Goal: Task Accomplishment & Management: Complete application form

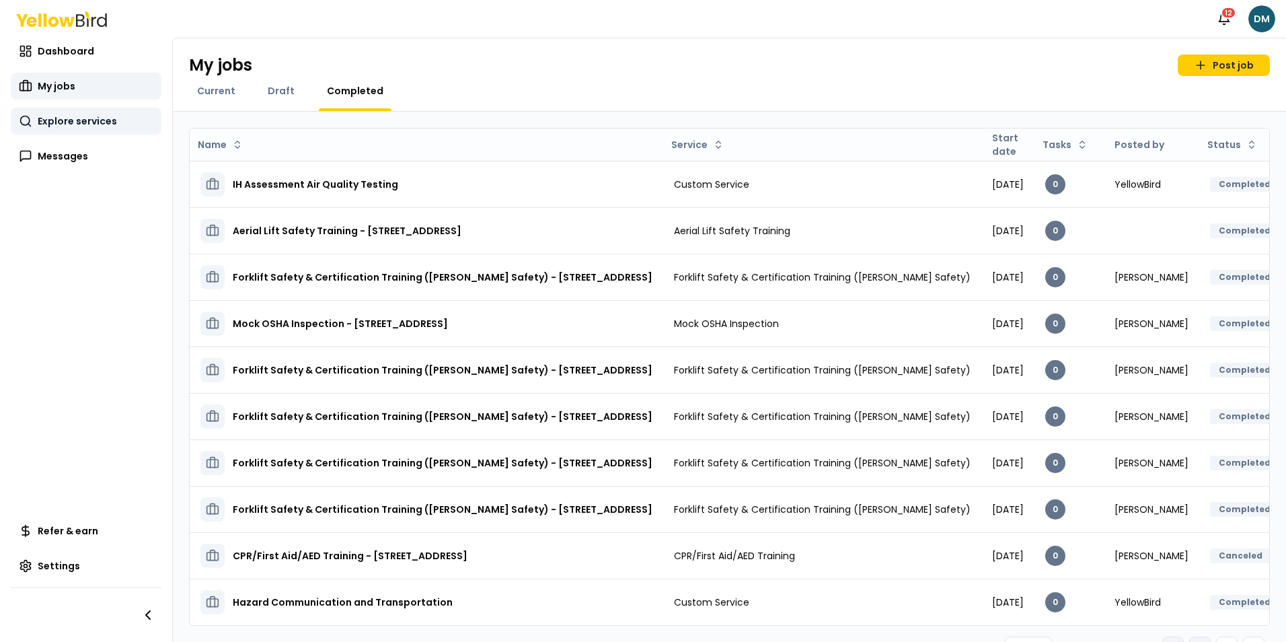
click at [65, 129] on link "Explore services" at bounding box center [86, 121] width 151 height 27
click at [82, 128] on link "Explore services" at bounding box center [86, 121] width 151 height 27
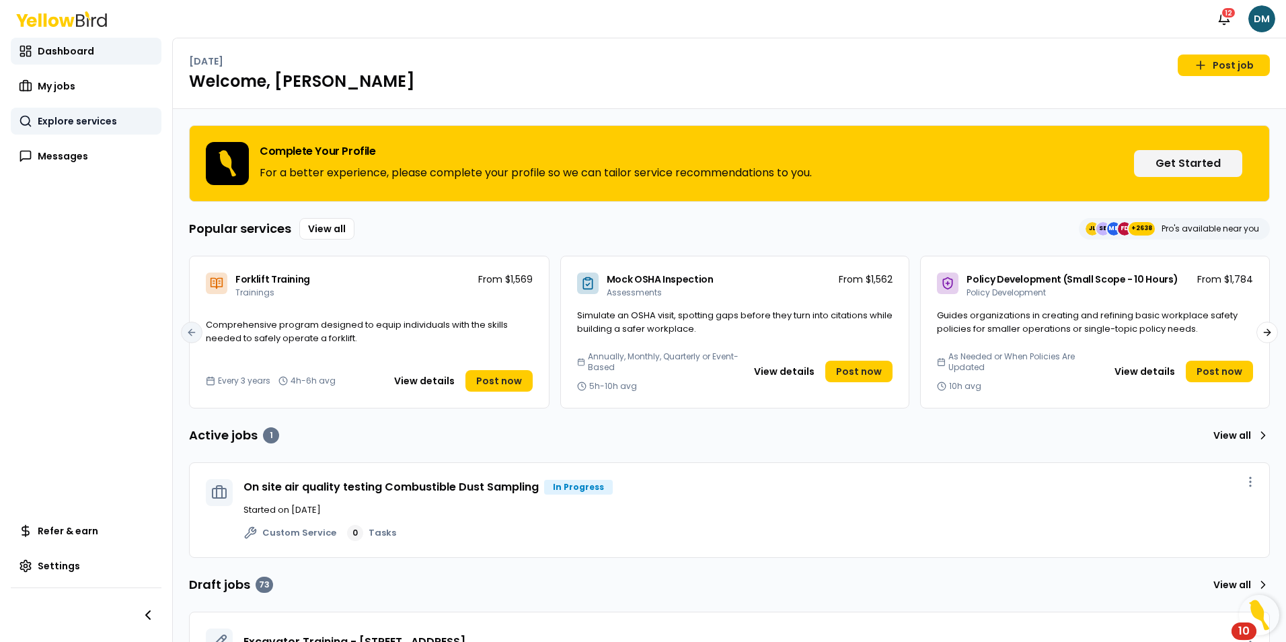
click at [73, 125] on span "Explore services" at bounding box center [77, 120] width 79 height 13
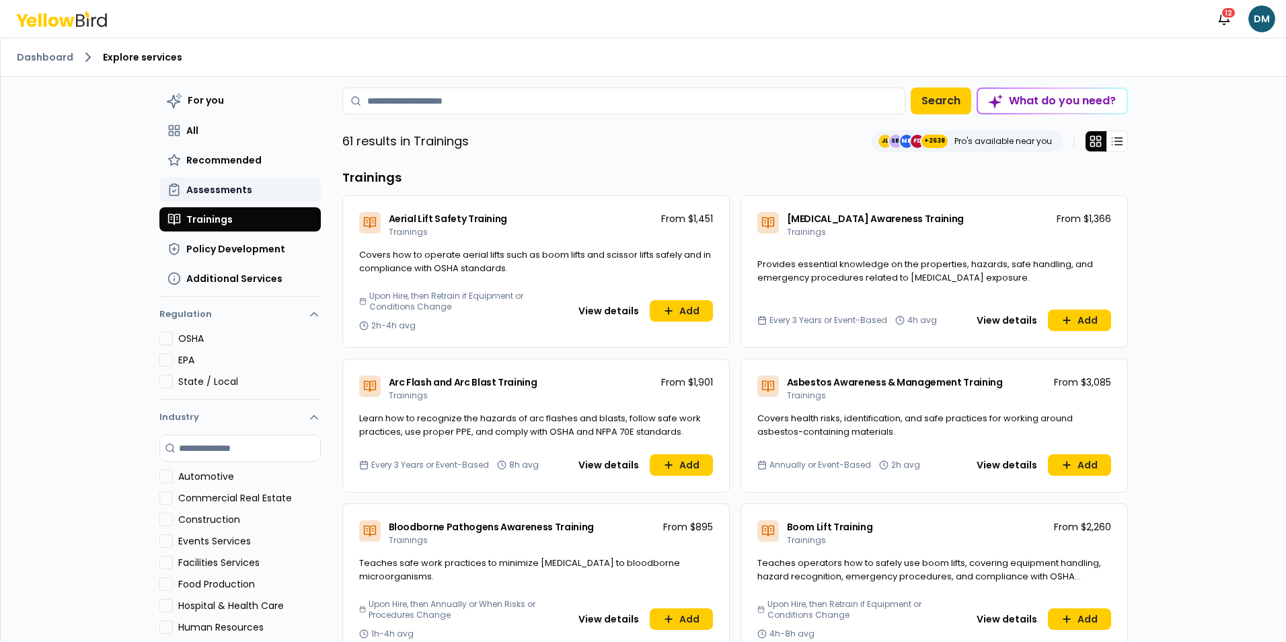
click at [231, 186] on span "Assessments" at bounding box center [219, 189] width 66 height 13
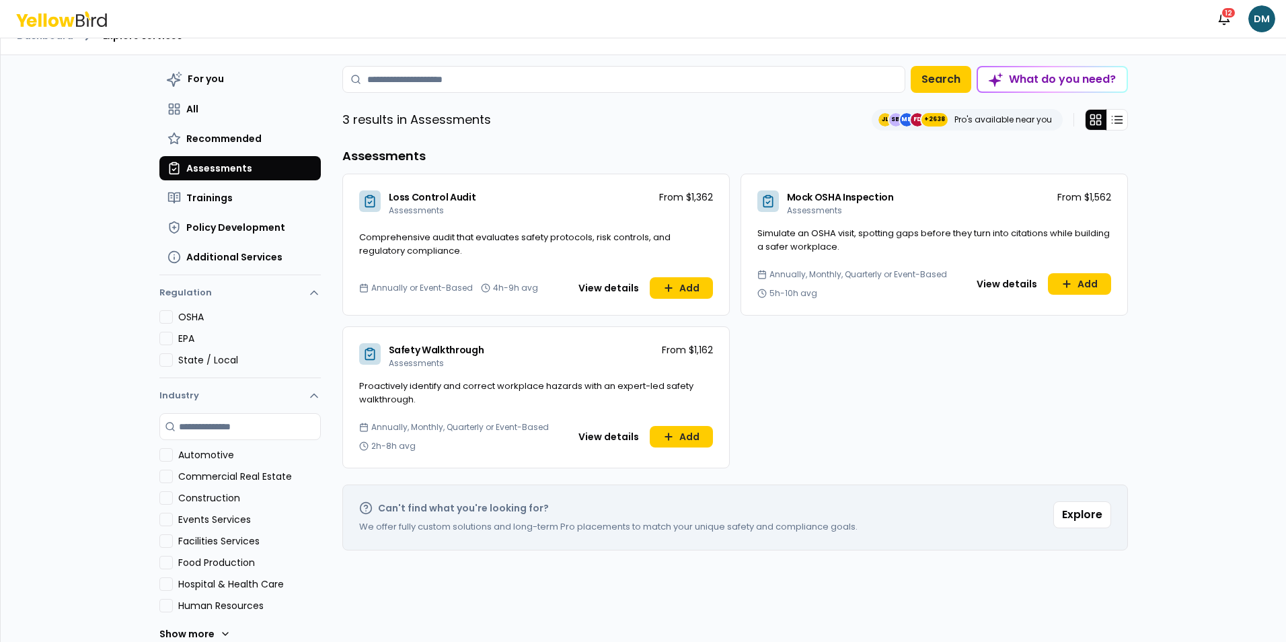
scroll to position [39, 0]
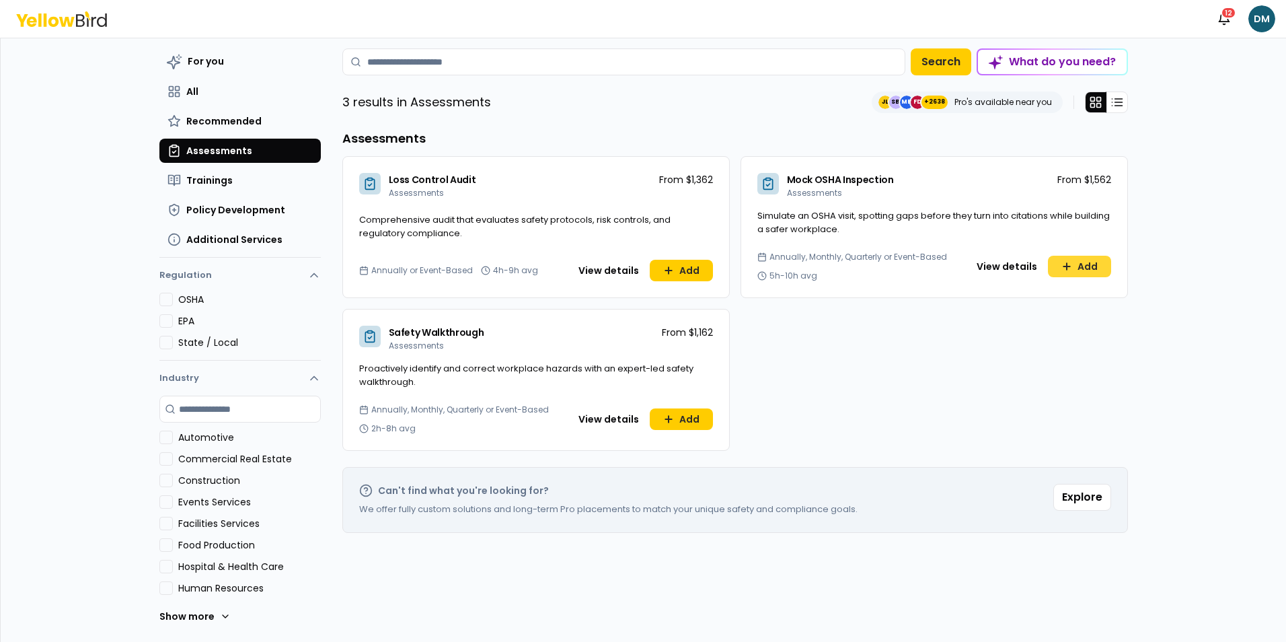
click at [1063, 265] on icon at bounding box center [1066, 266] width 11 height 11
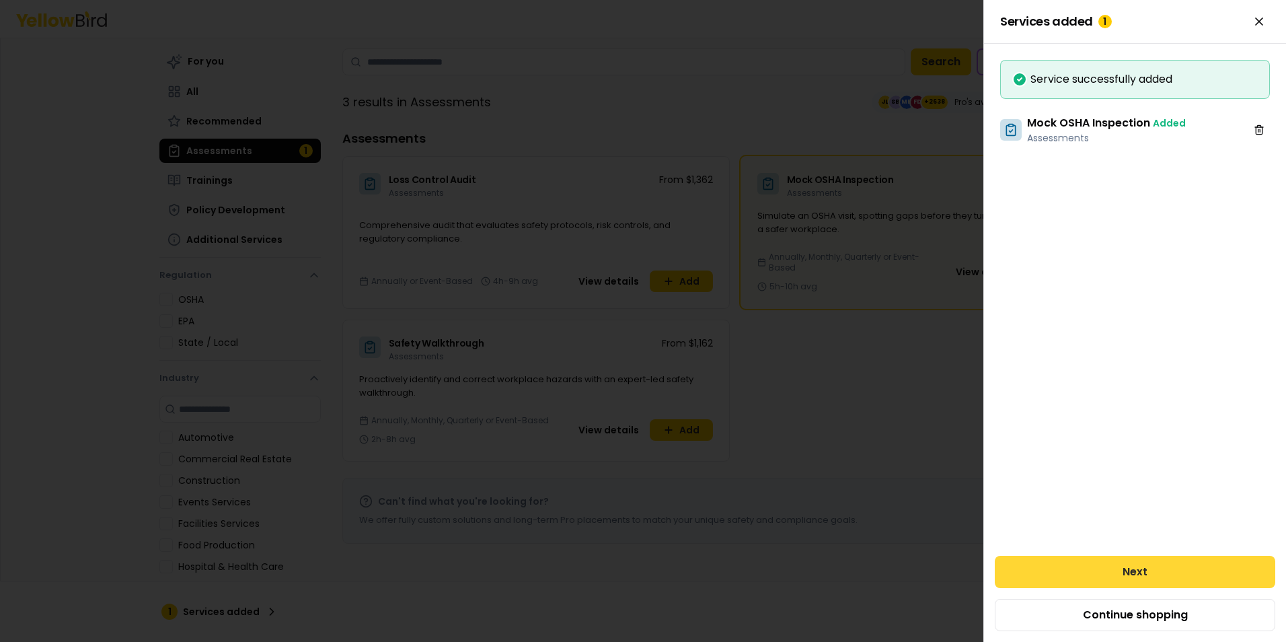
click at [1108, 578] on button "Next" at bounding box center [1135, 572] width 281 height 32
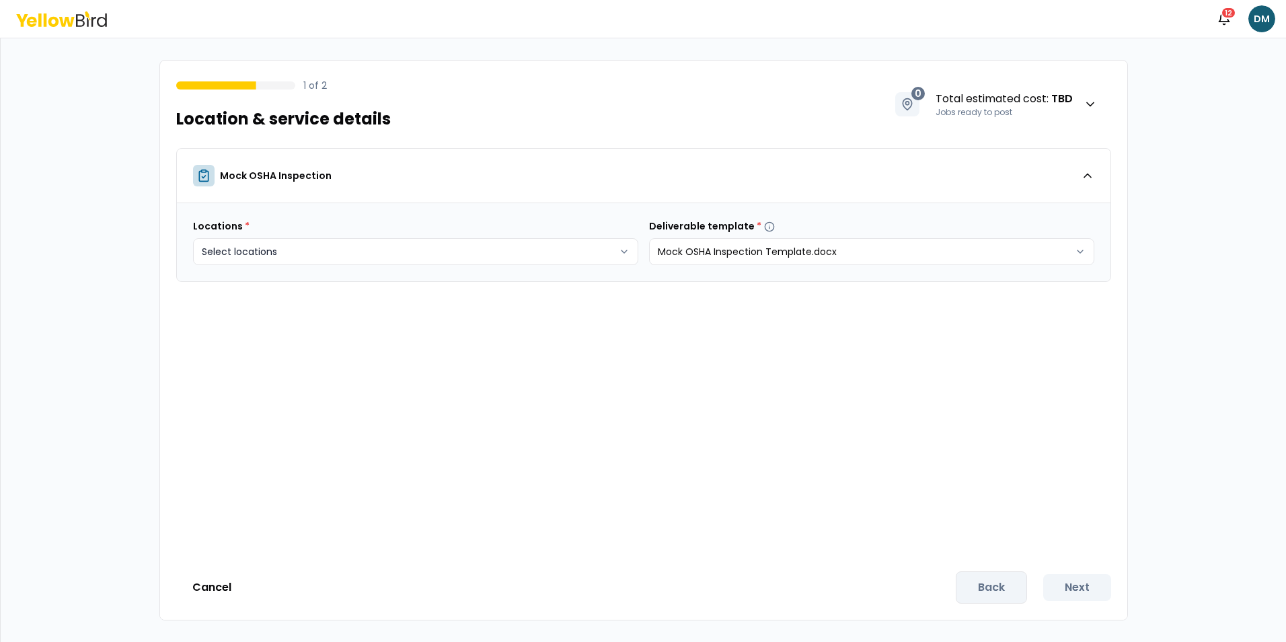
click at [307, 254] on body "Notifications 12 DM 1 of 2 Location & service details 0 Total estimated cost : …" at bounding box center [643, 321] width 1286 height 642
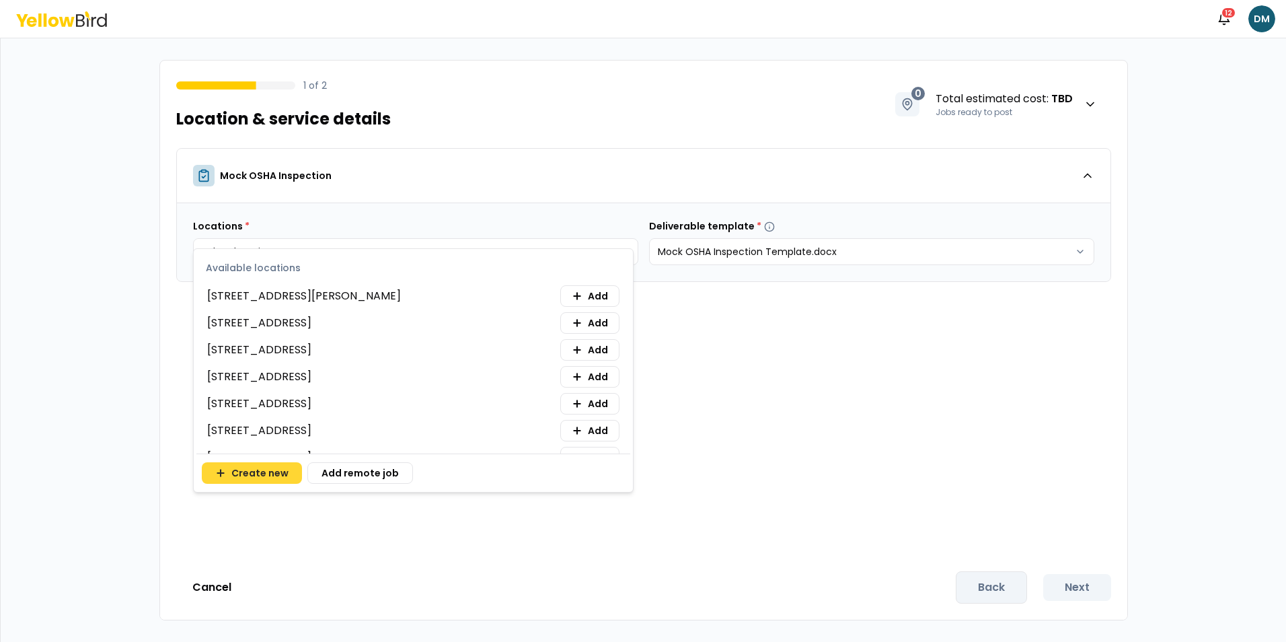
click at [248, 472] on button "Create new" at bounding box center [252, 473] width 100 height 22
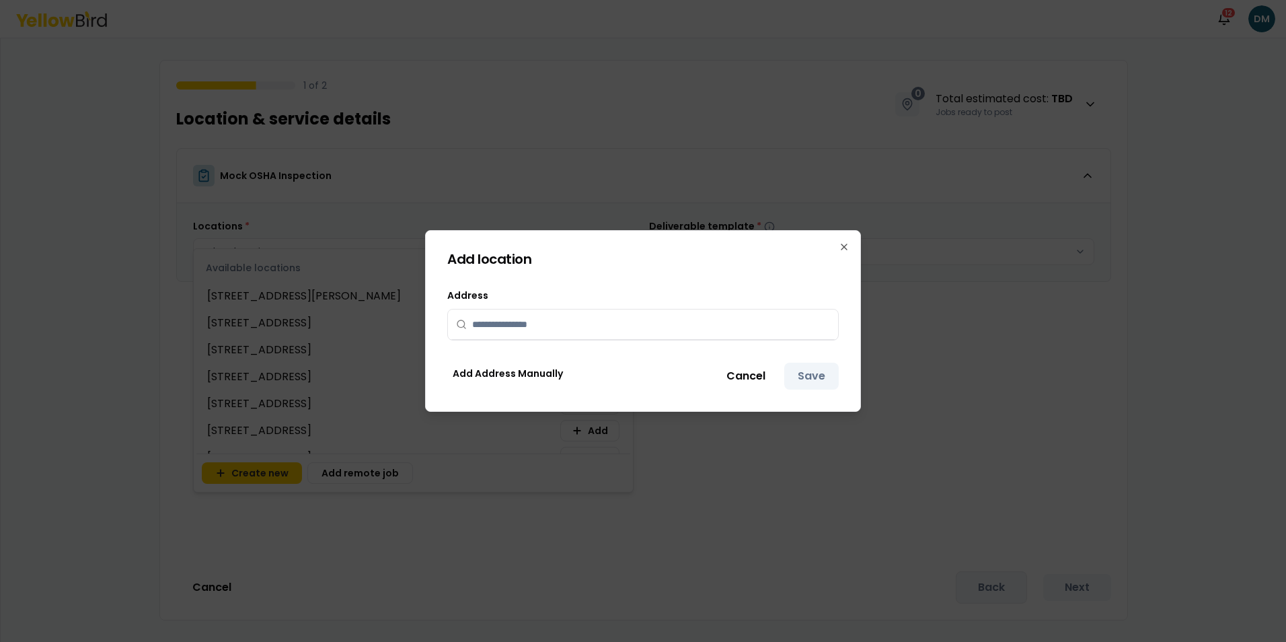
click at [494, 319] on input "text" at bounding box center [651, 324] width 358 height 30
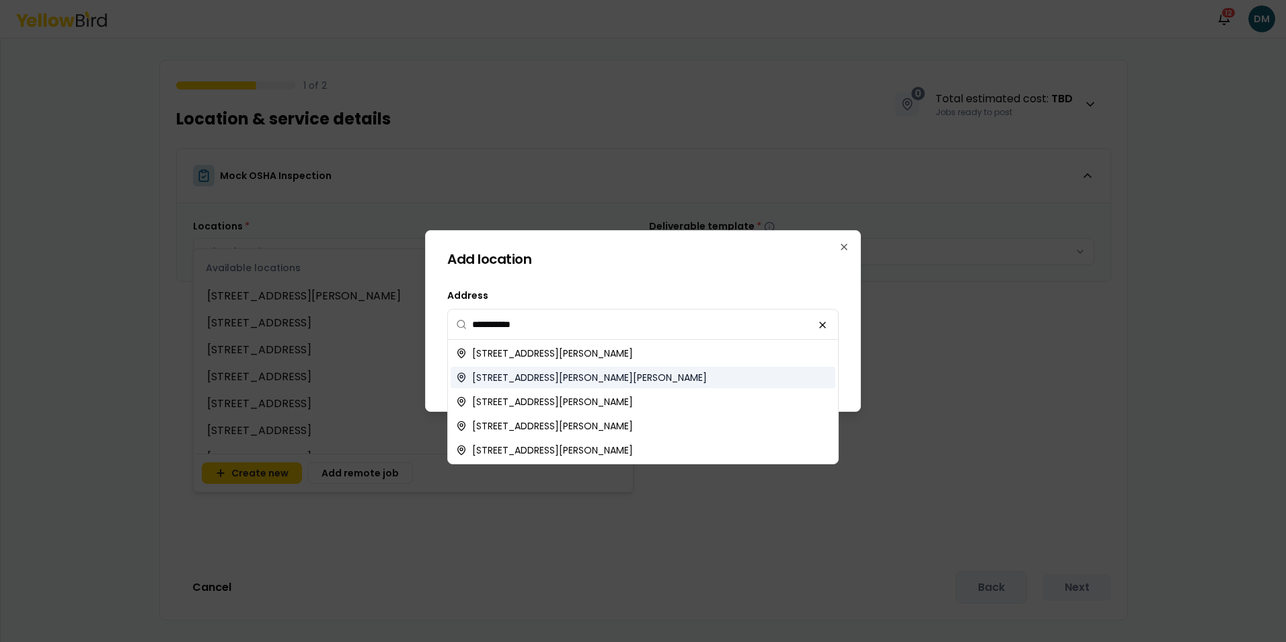
click at [551, 383] on span "515 S Yoder Rd, Yoder, CO, USA" at bounding box center [589, 377] width 235 height 13
type input "**********"
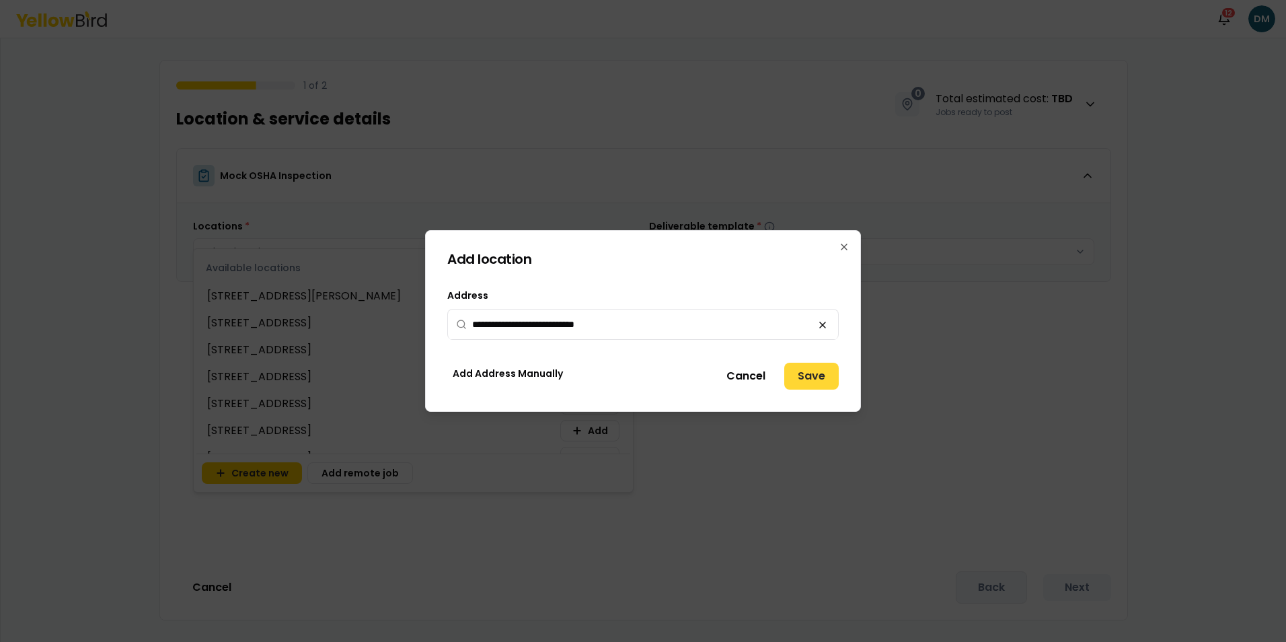
click at [807, 382] on button "Save" at bounding box center [811, 376] width 54 height 27
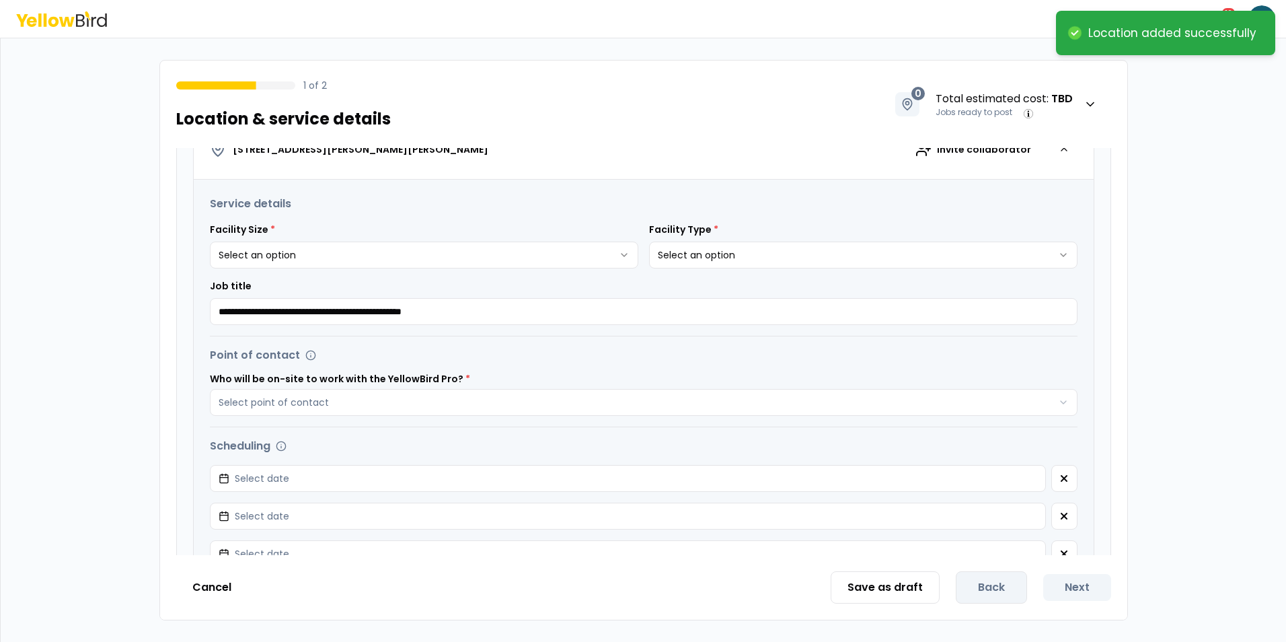
scroll to position [269, 0]
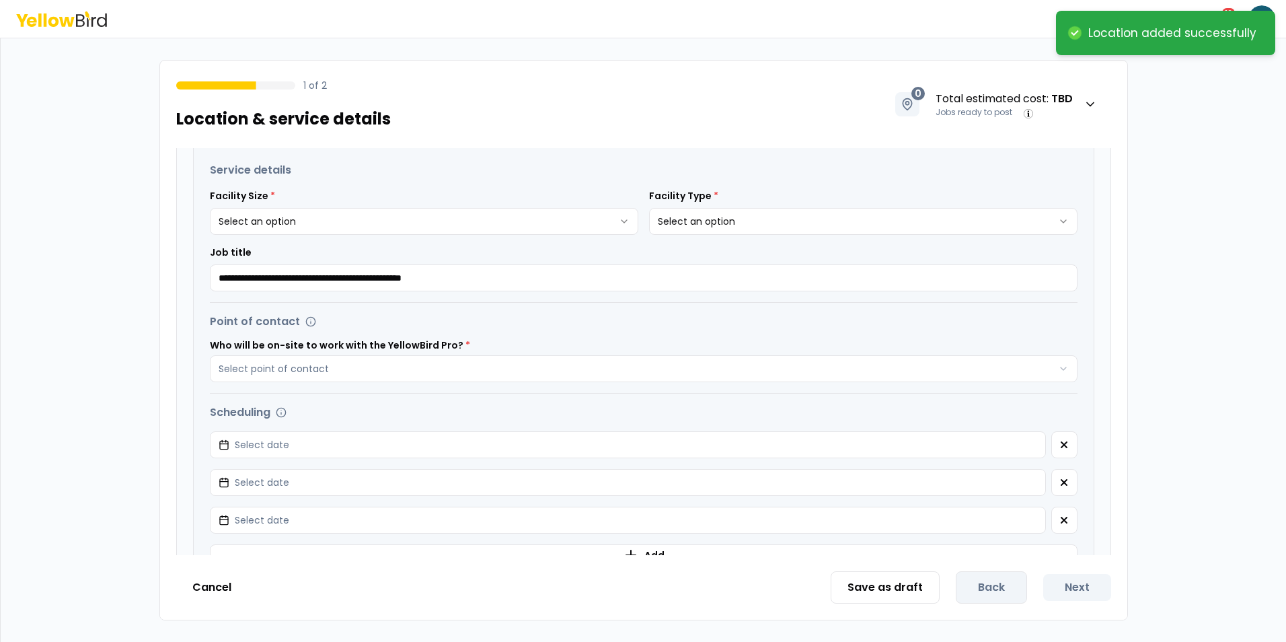
click at [329, 224] on html "**********" at bounding box center [643, 321] width 1286 height 642
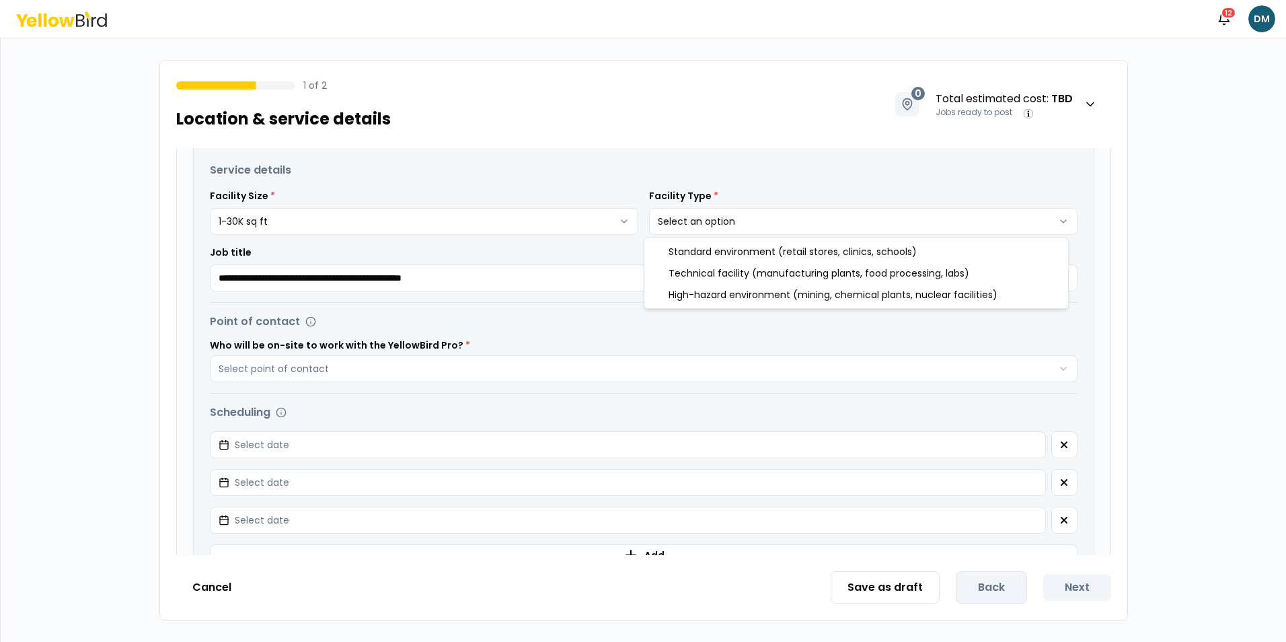
click at [729, 218] on html "**********" at bounding box center [643, 321] width 1286 height 642
select select "*"
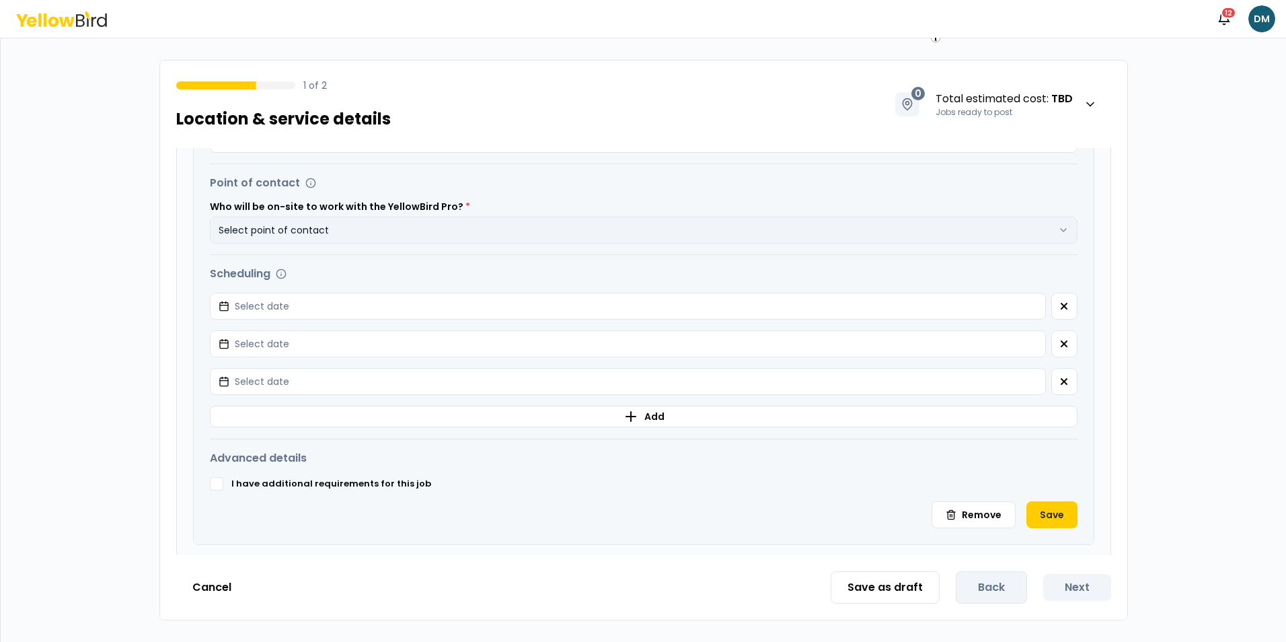
scroll to position [455, 0]
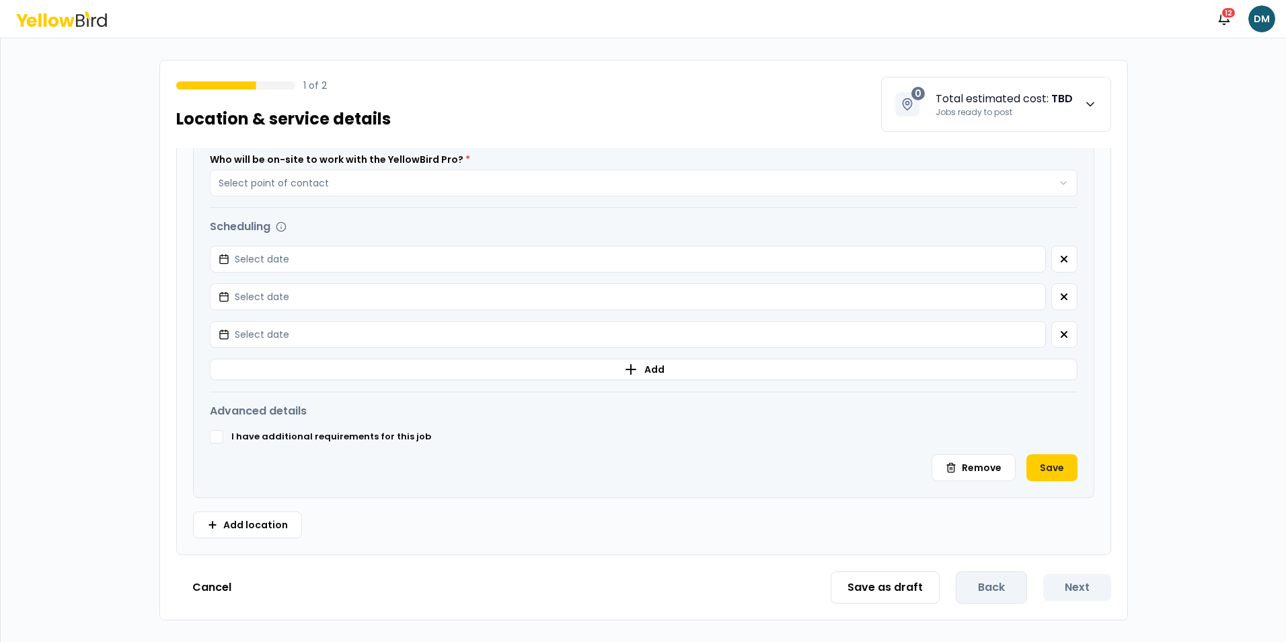
click at [1076, 110] on span "Total estimated cost : TBD Jobs ready to post" at bounding box center [1016, 104] width 161 height 27
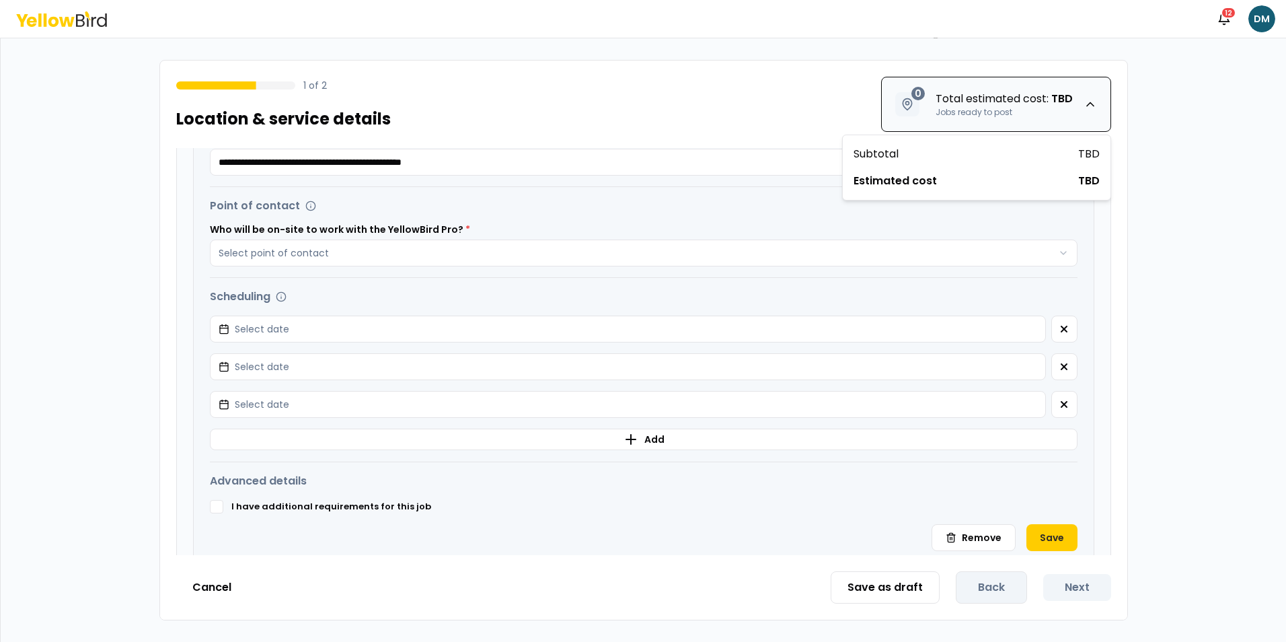
scroll to position [404, 0]
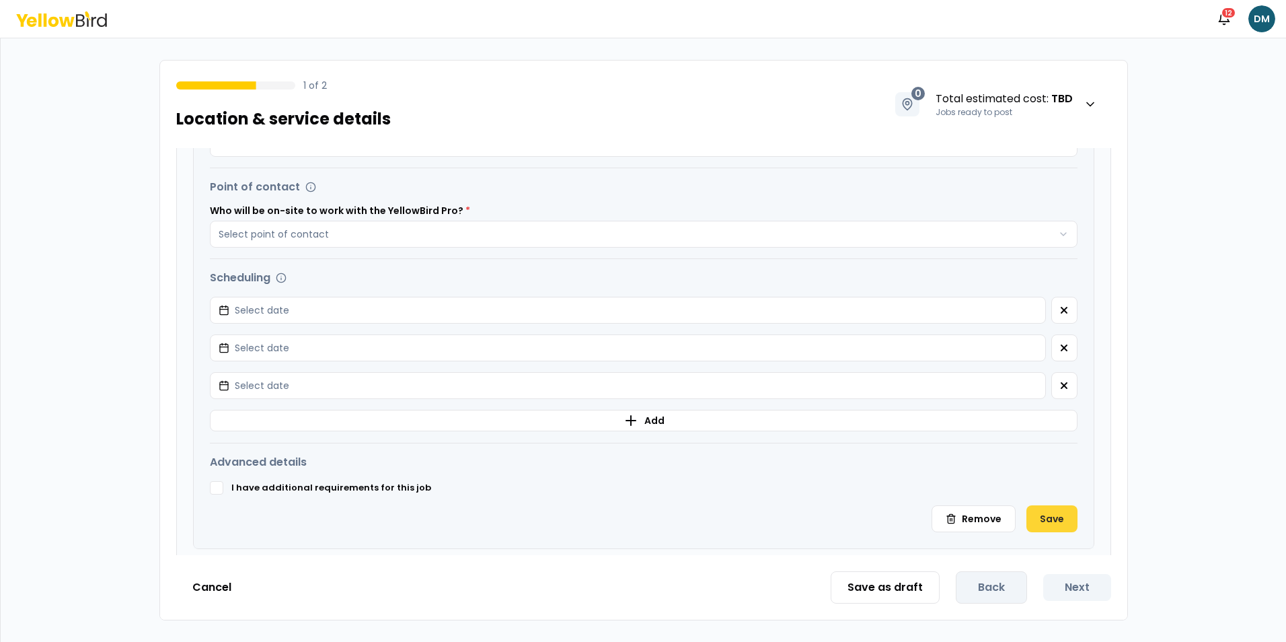
click at [1031, 518] on button "Save" at bounding box center [1051, 518] width 51 height 27
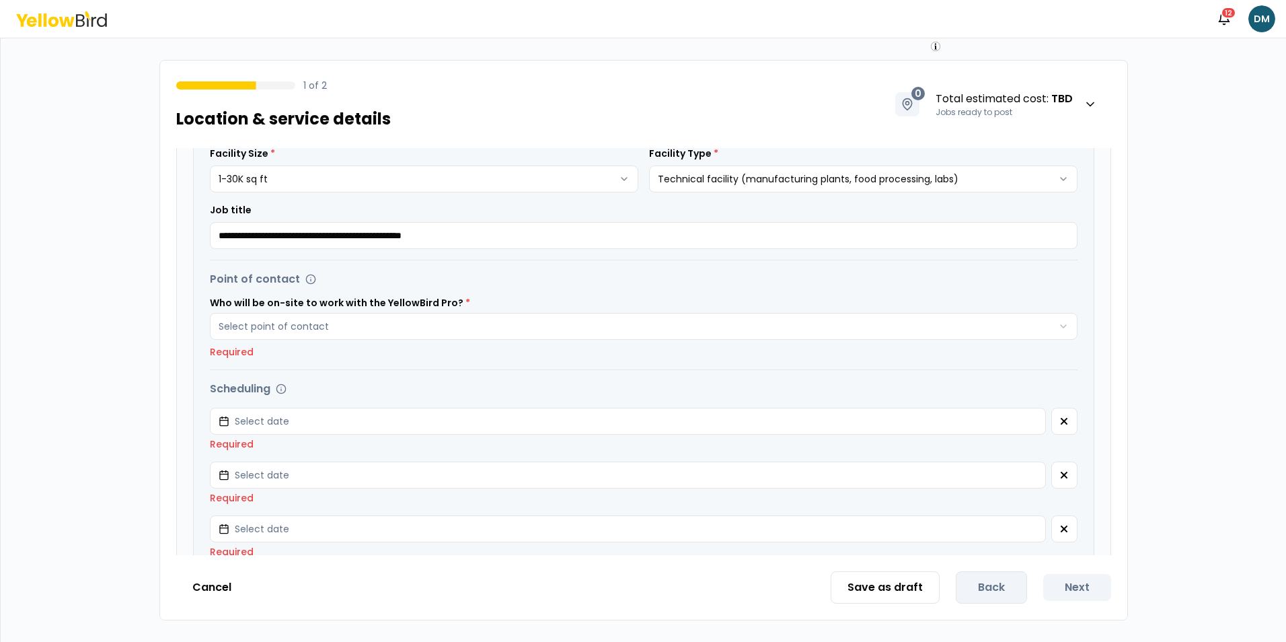
scroll to position [336, 0]
click at [264, 336] on button "Select point of contact" at bounding box center [644, 325] width 868 height 27
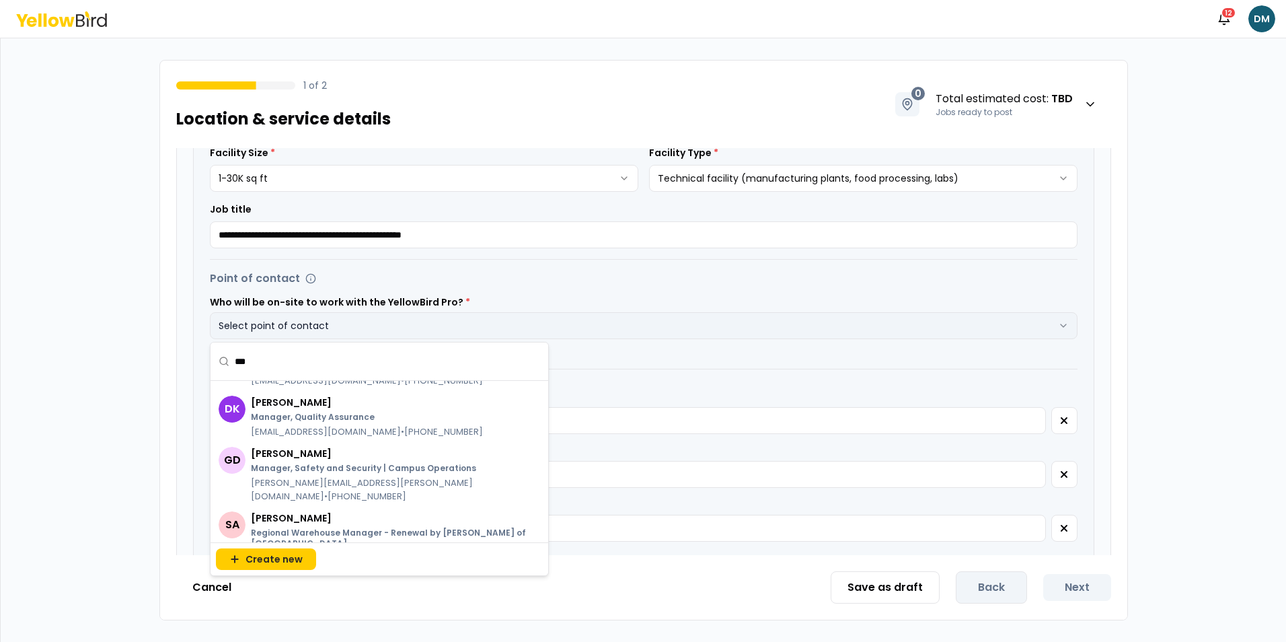
scroll to position [0, 0]
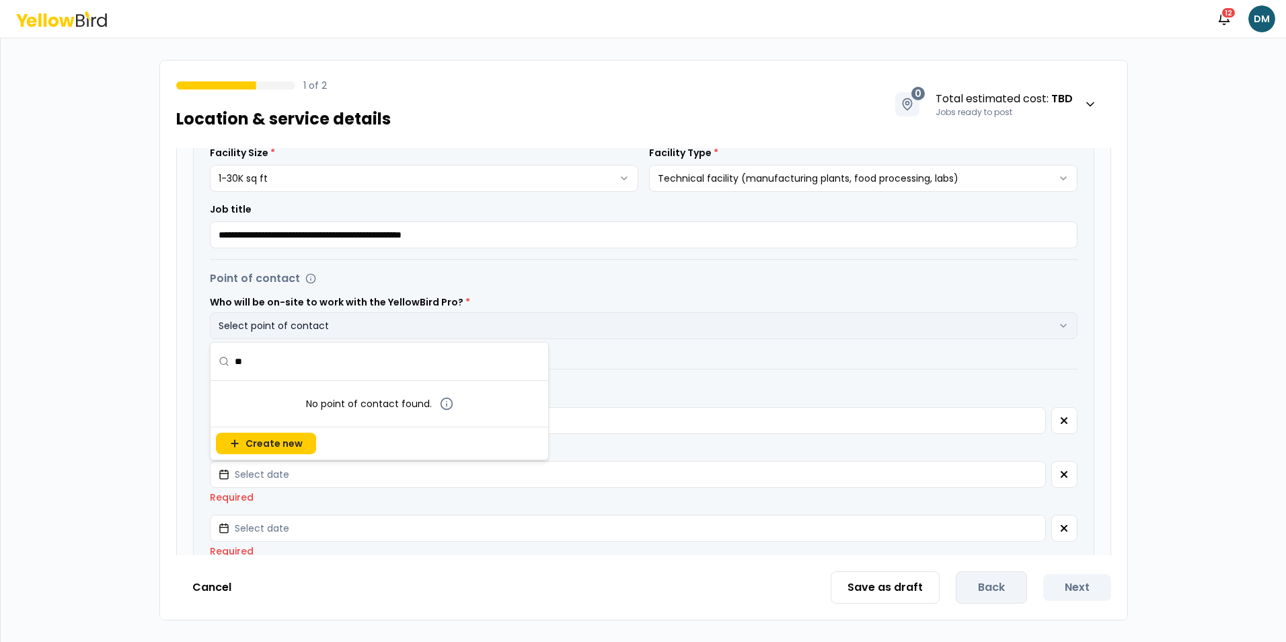
type input "*"
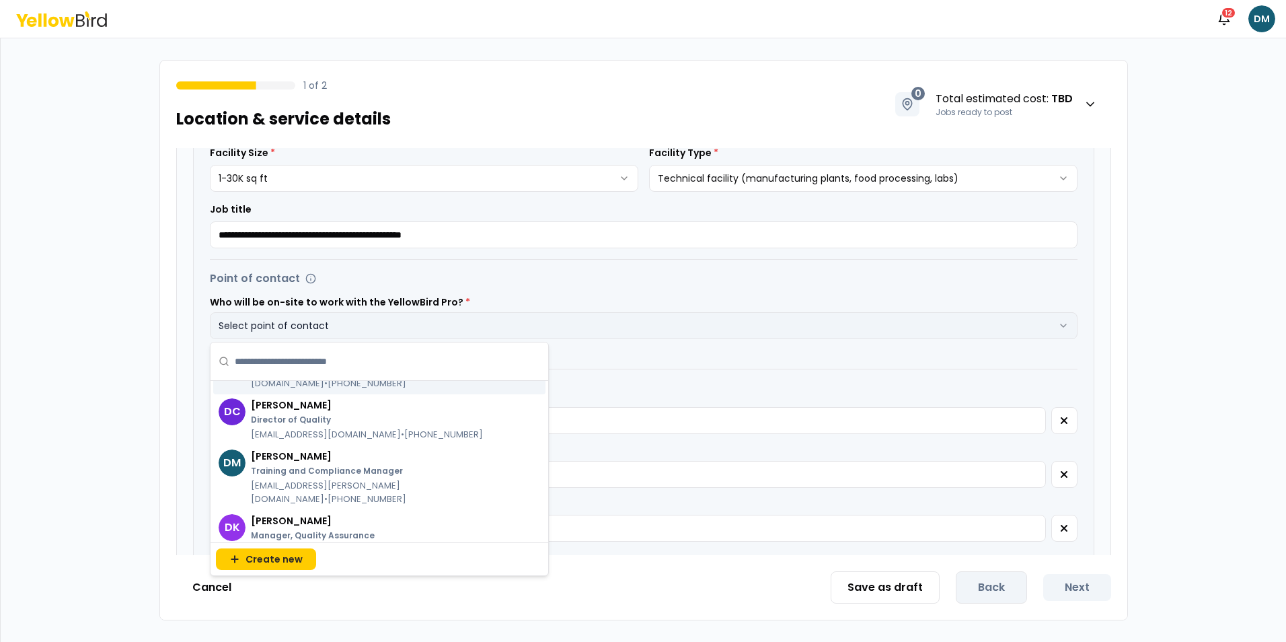
type input "*"
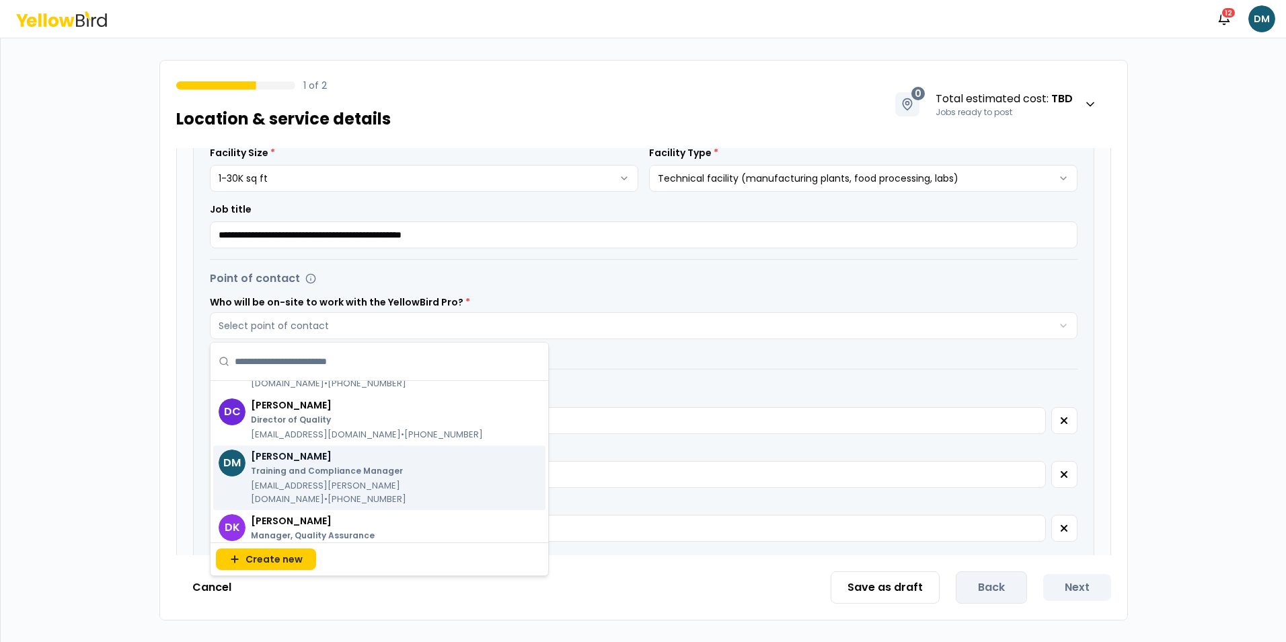
click at [305, 449] on p "[PERSON_NAME]" at bounding box center [388, 455] width 274 height 13
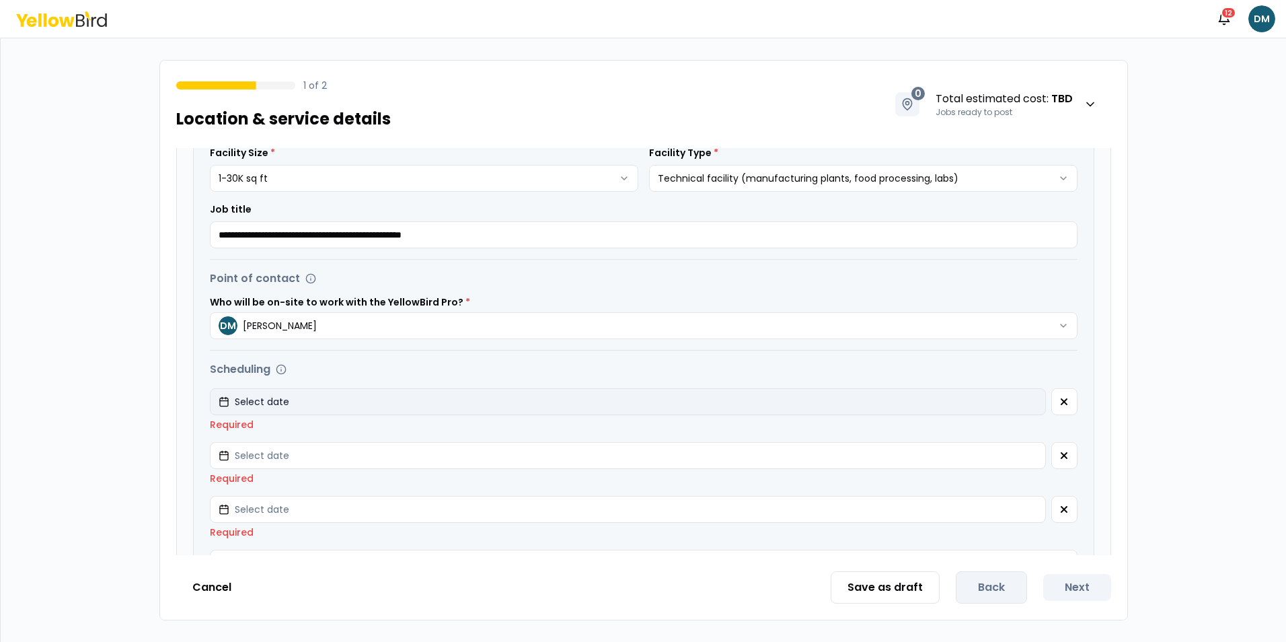
click at [288, 404] on button "Select date" at bounding box center [628, 401] width 836 height 27
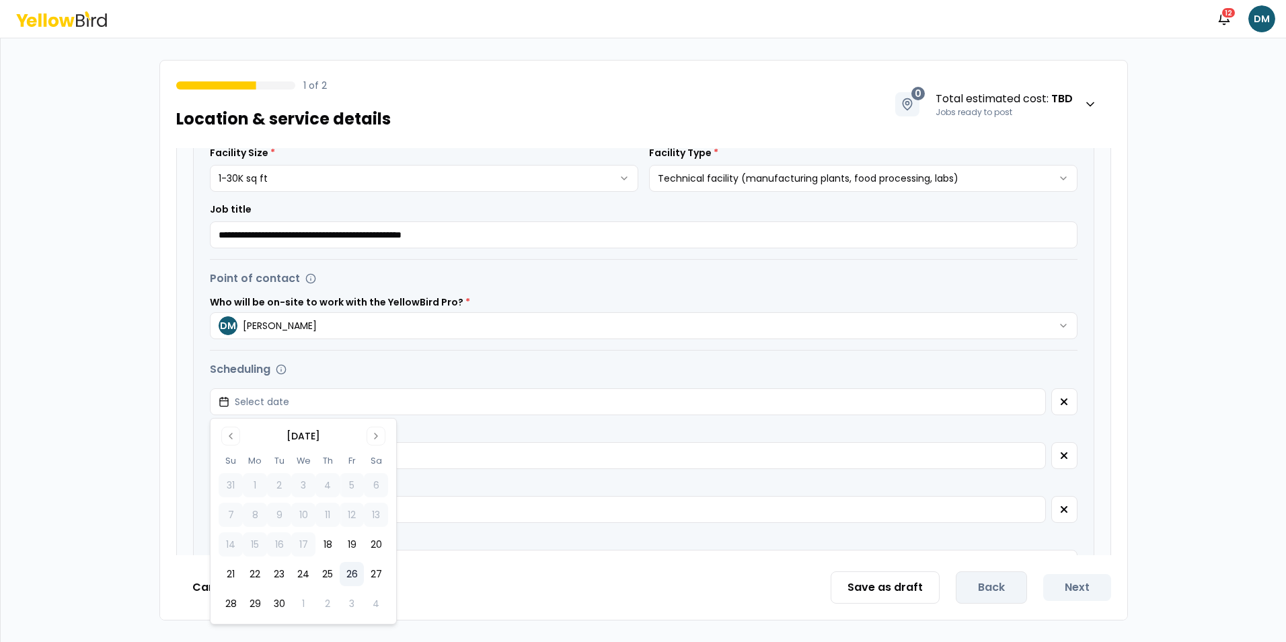
click at [350, 572] on button "26" at bounding box center [352, 574] width 24 height 24
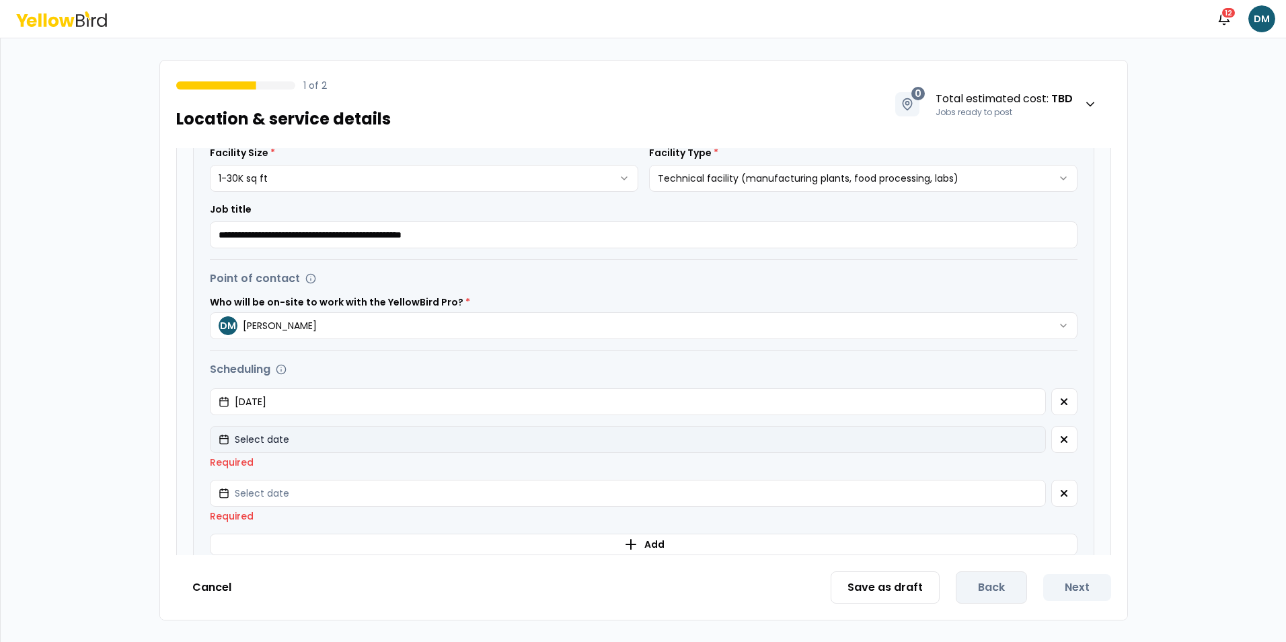
click at [329, 438] on button "Select date" at bounding box center [628, 439] width 836 height 27
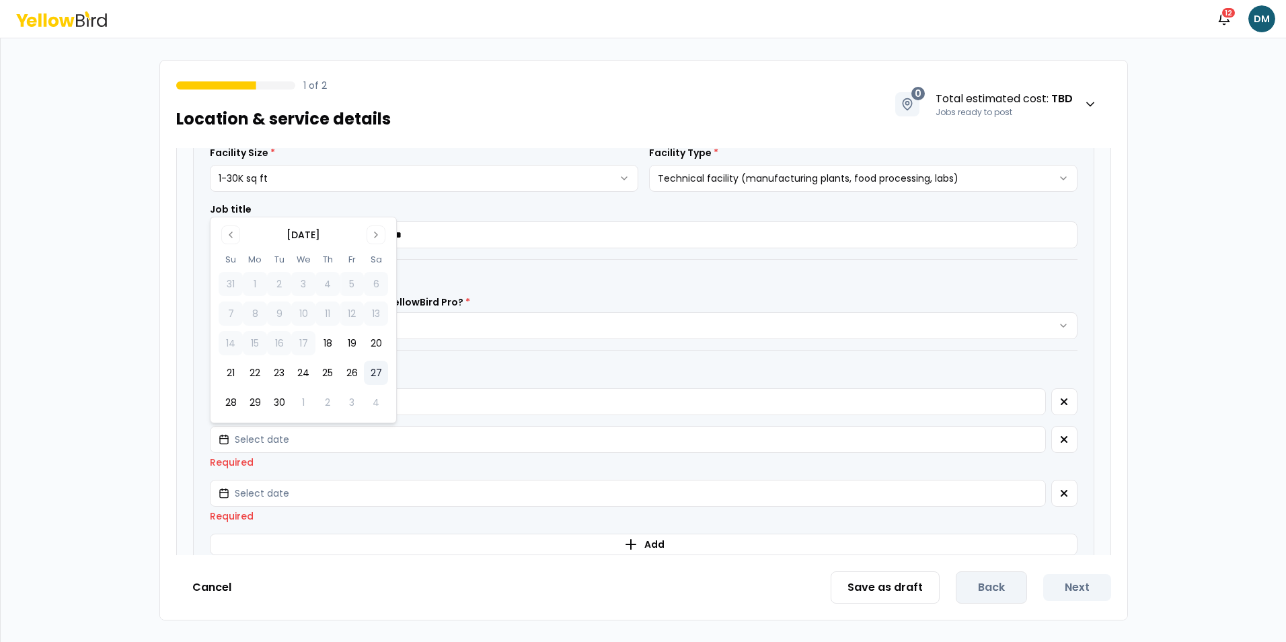
click at [369, 371] on button "27" at bounding box center [376, 373] width 24 height 24
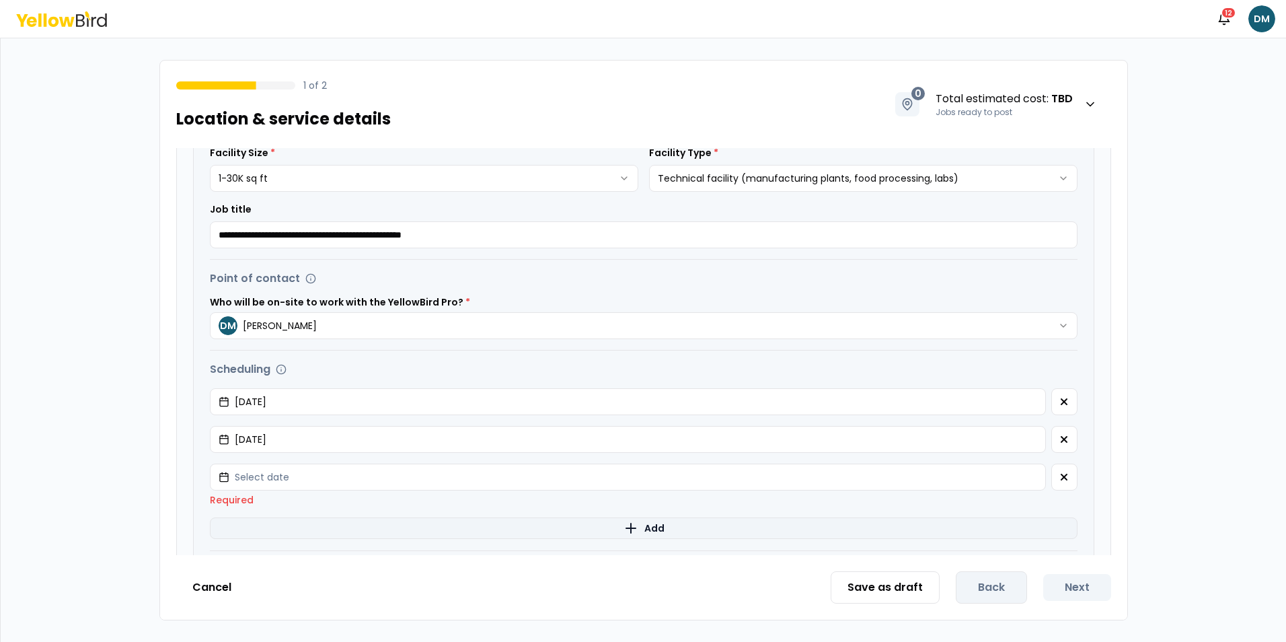
click at [311, 523] on button "Add" at bounding box center [644, 528] width 868 height 22
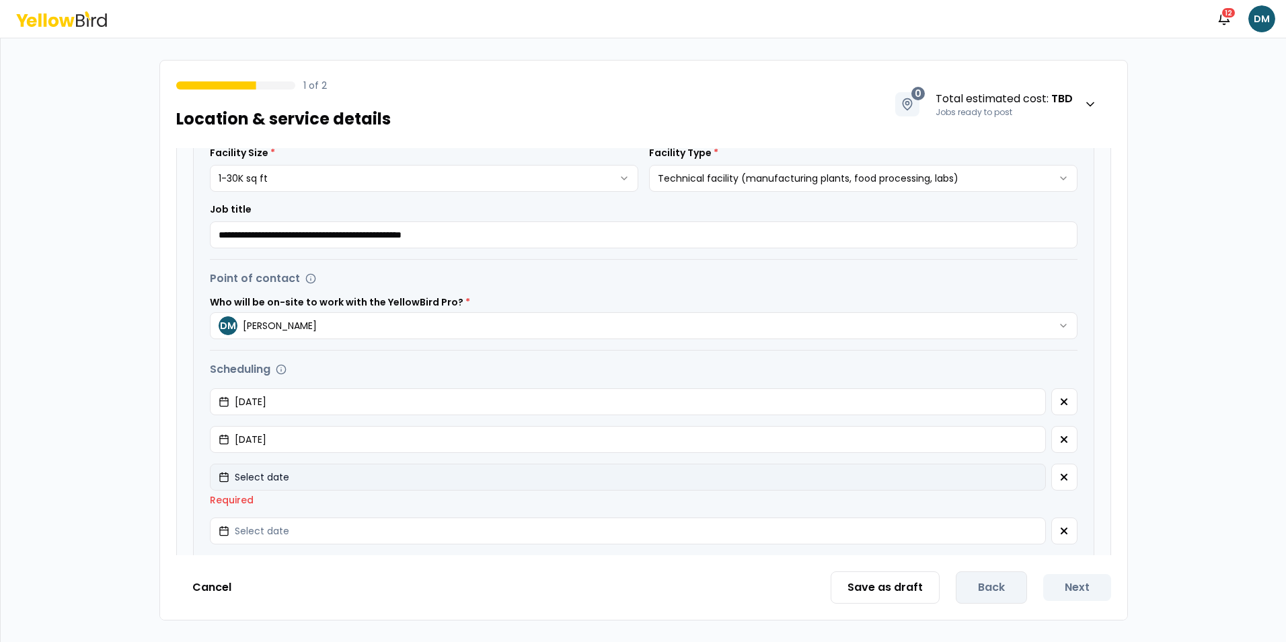
scroll to position [471, 0]
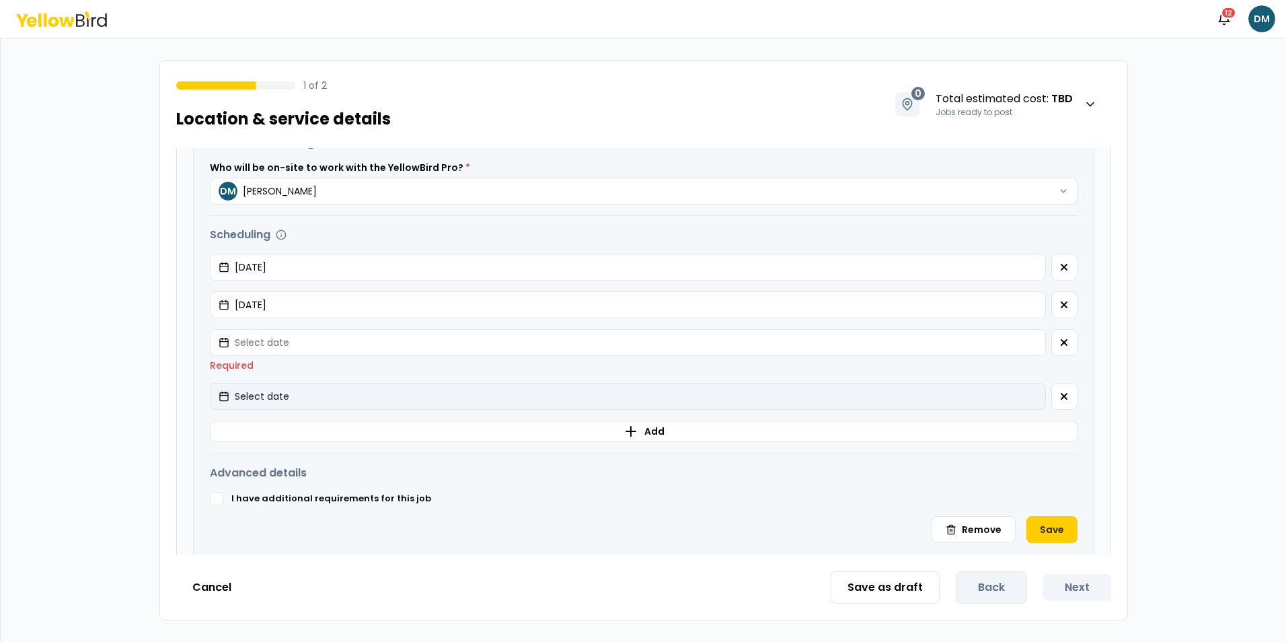
click at [331, 402] on button "Select date" at bounding box center [628, 396] width 836 height 27
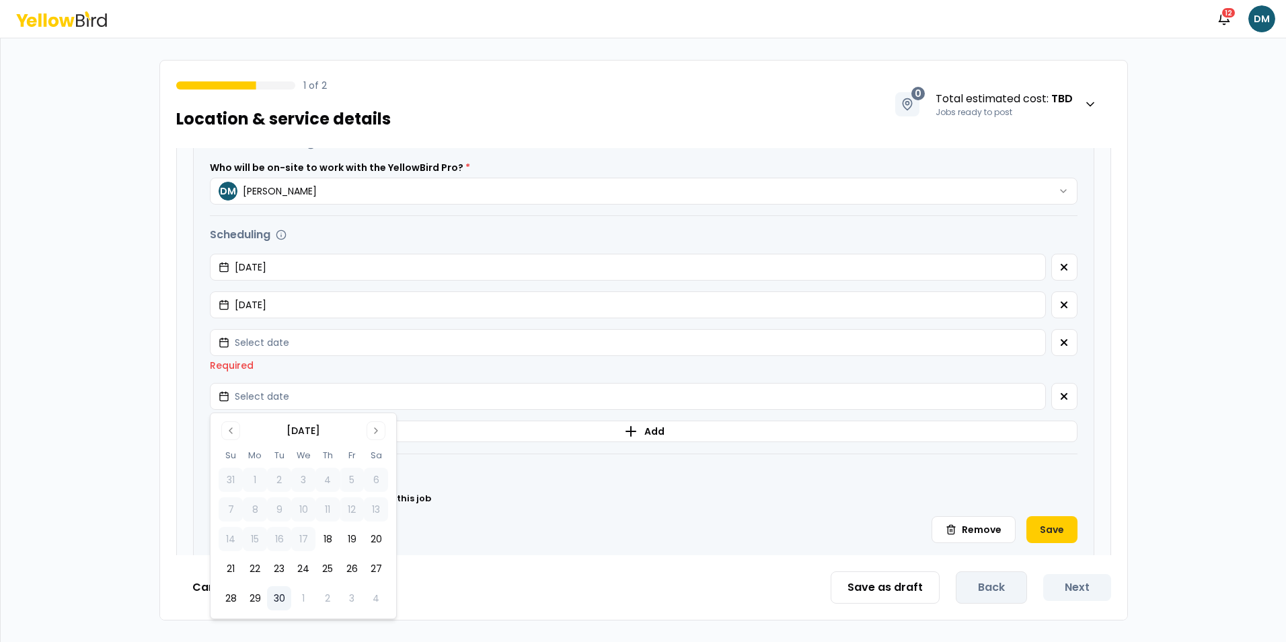
click at [282, 601] on button "30" at bounding box center [279, 598] width 24 height 24
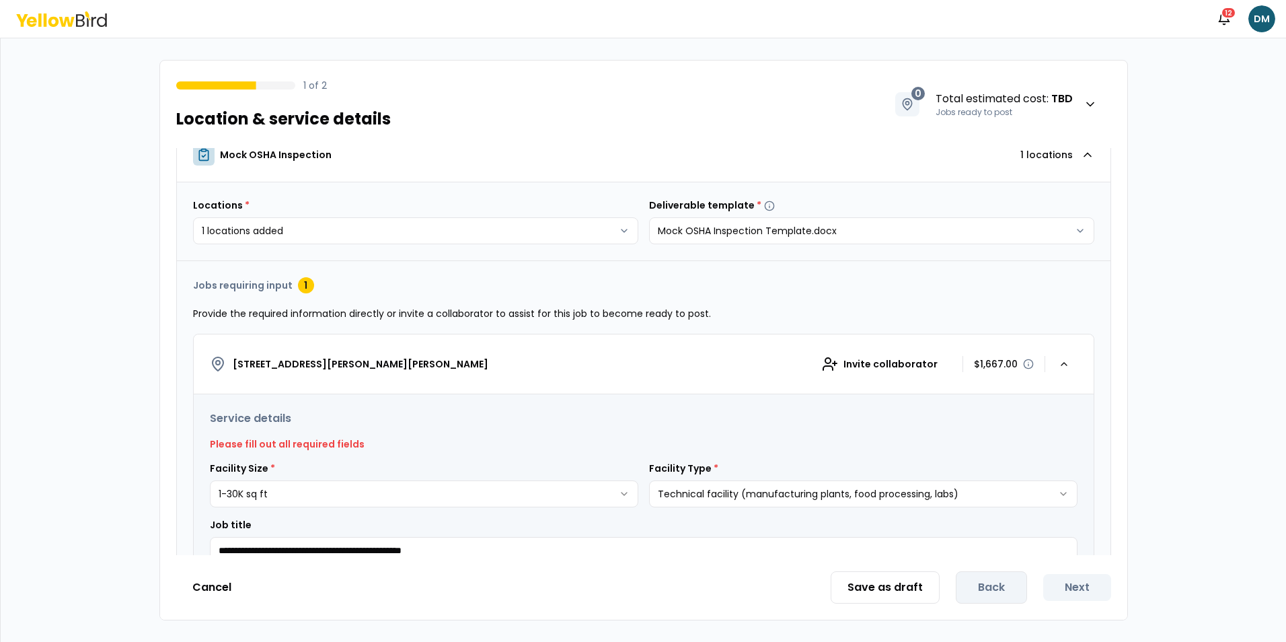
scroll to position [0, 0]
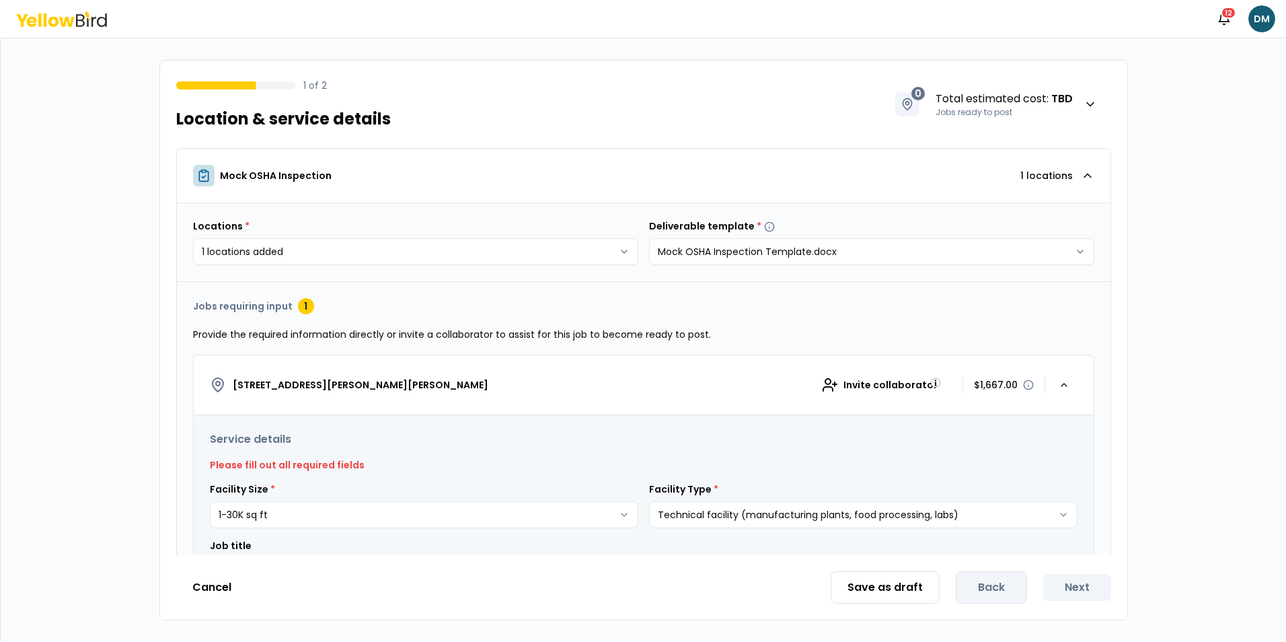
click at [1005, 383] on div "$1,667.00" at bounding box center [1004, 384] width 60 height 13
click at [1059, 384] on icon "button" at bounding box center [1064, 384] width 11 height 11
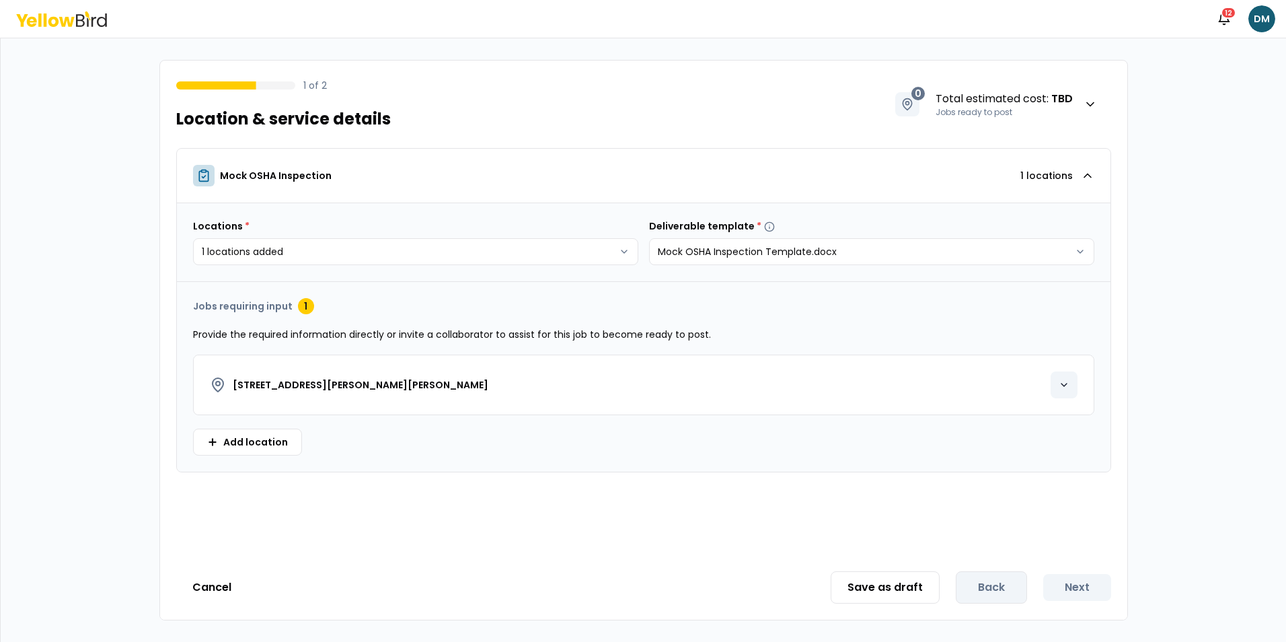
click at [1061, 384] on icon "button" at bounding box center [1063, 384] width 5 height 3
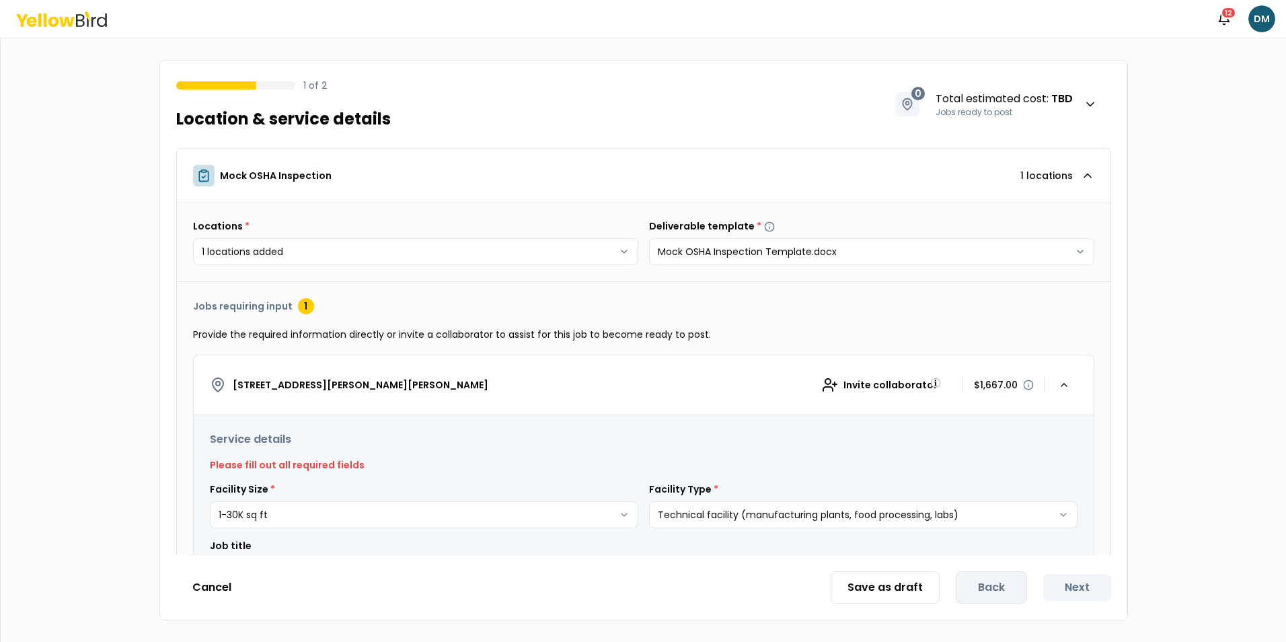
click at [934, 386] on img "button" at bounding box center [935, 382] width 9 height 9
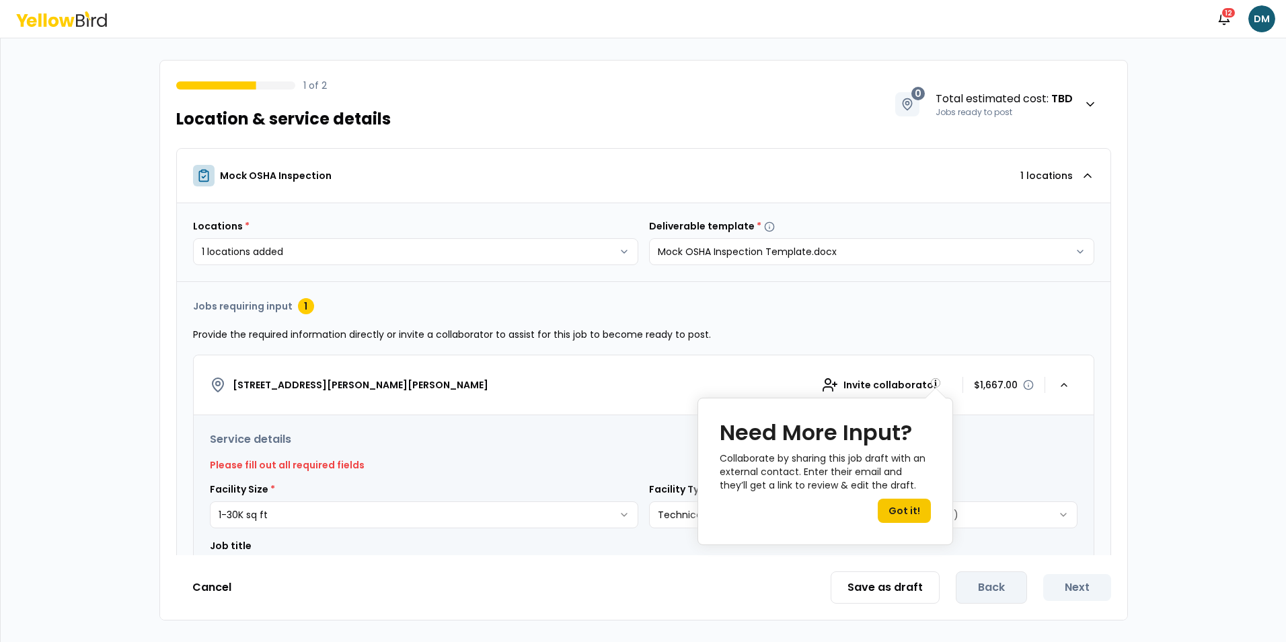
click at [751, 381] on div "515 S Yoder Rd, Yoder, CO 80864 Invite collaborator $1,667.00" at bounding box center [644, 384] width 868 height 27
click at [1012, 355] on button "515 S Yoder Rd, Yoder, CO 80864 Invite collaborator $1,667.00" at bounding box center [644, 385] width 900 height 60
click at [973, 414] on button "515 S Yoder Rd, Yoder, CO 80864 Invite collaborator $1,667.00" at bounding box center [644, 385] width 900 height 60
click at [980, 452] on div "**********" at bounding box center [644, 507] width 868 height 153
click at [1059, 379] on icon "button" at bounding box center [1064, 384] width 11 height 11
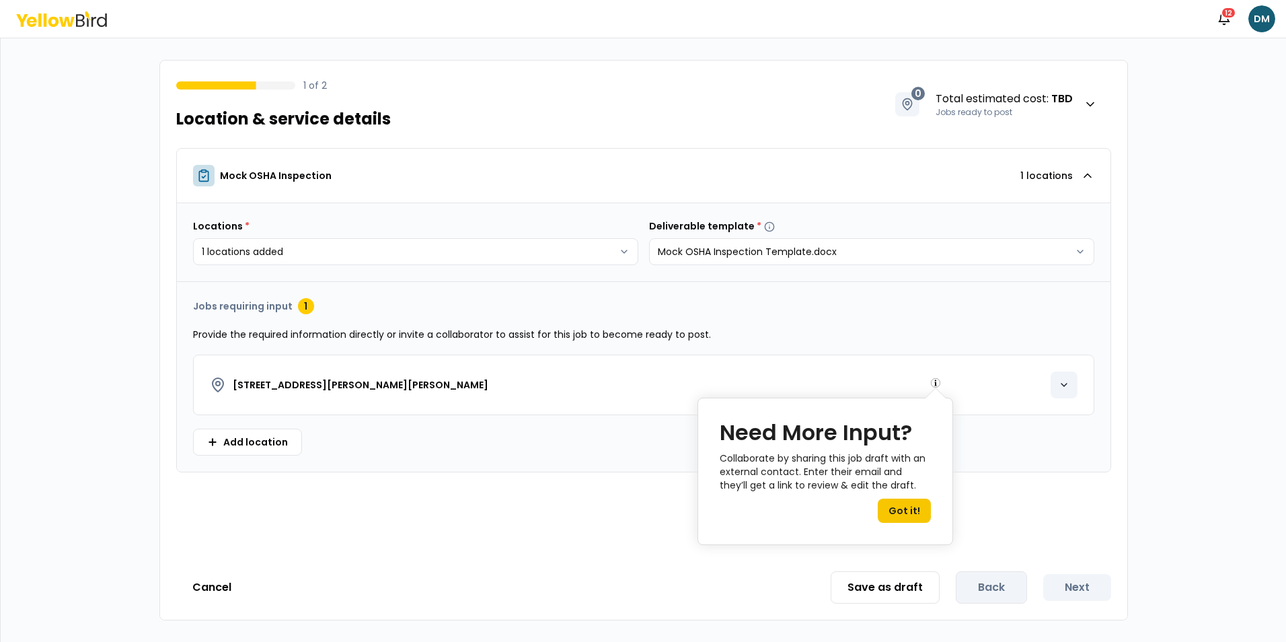
click at [1059, 379] on icon "button" at bounding box center [1064, 384] width 11 height 11
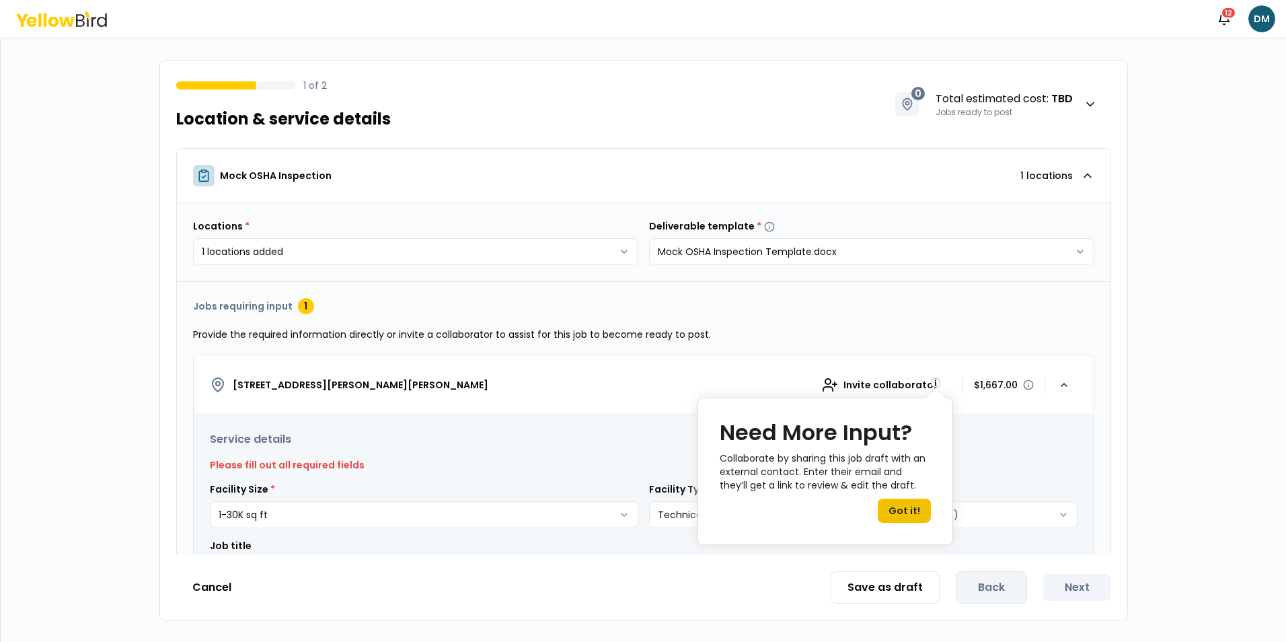
click at [894, 509] on button "Got it!" at bounding box center [904, 510] width 53 height 24
